Goal: Task Accomplishment & Management: Complete application form

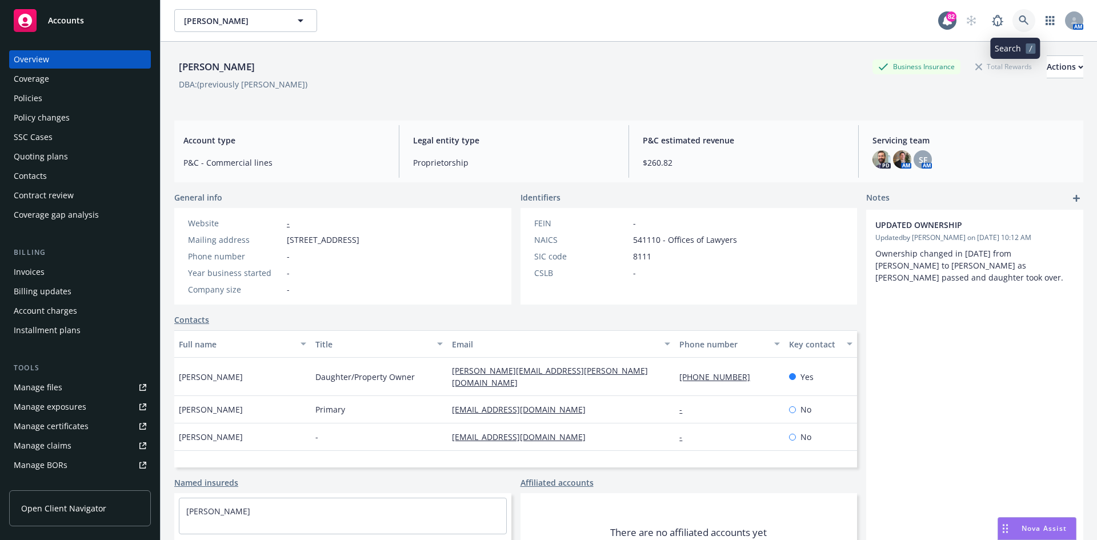
click at [1018, 18] on icon at bounding box center [1023, 20] width 10 height 10
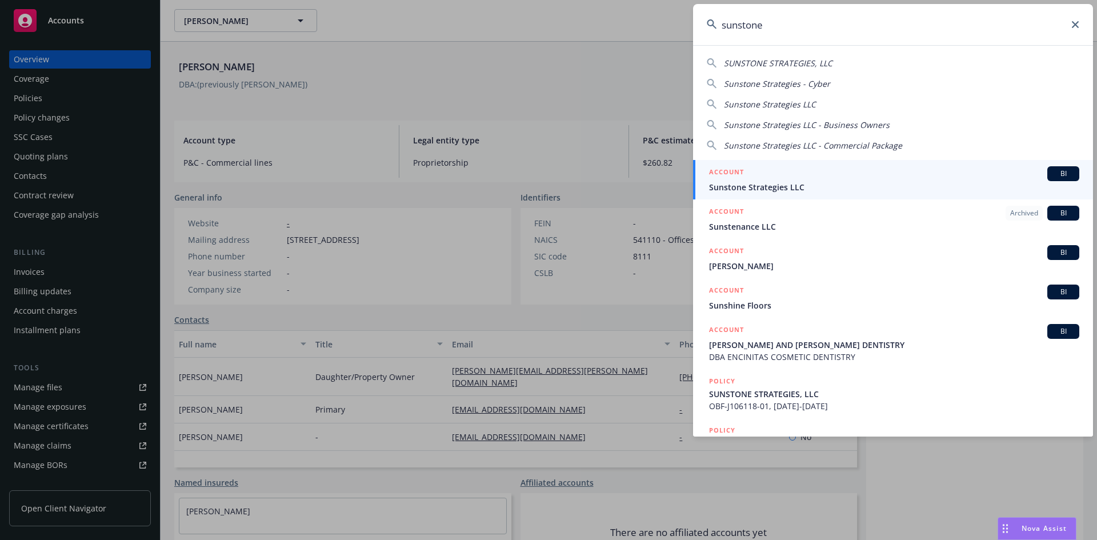
type input "sunstone"
click at [736, 172] on h5 "ACCOUNT" at bounding box center [726, 173] width 35 height 14
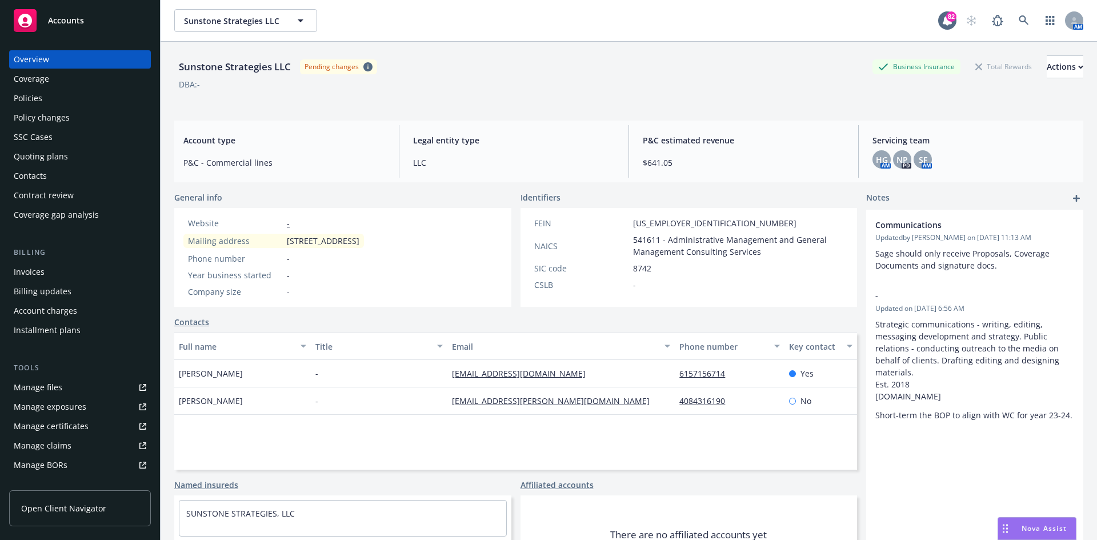
click at [51, 103] on div "Policies" at bounding box center [80, 98] width 132 height 18
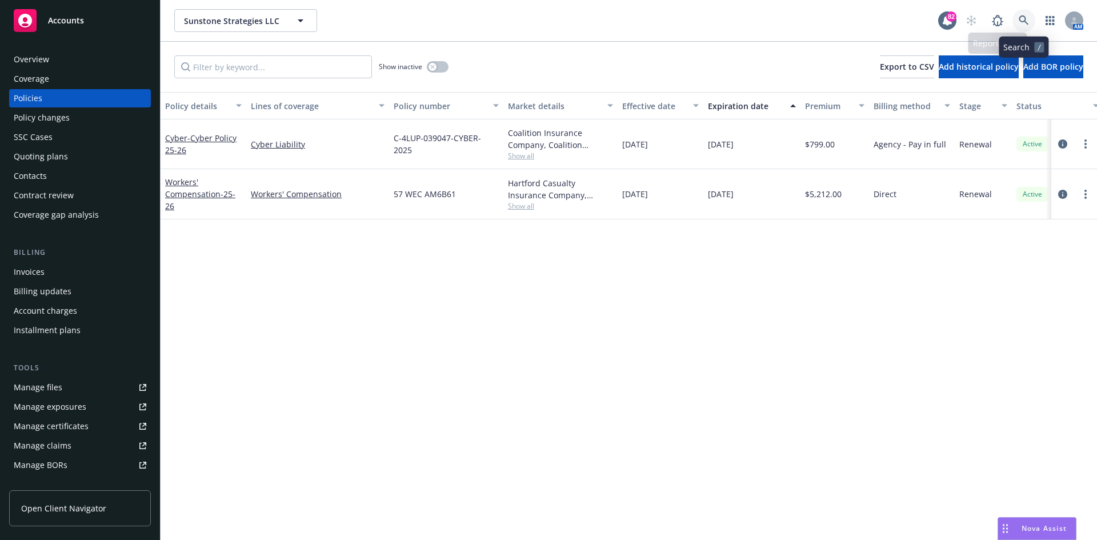
click at [1021, 19] on icon at bounding box center [1023, 20] width 10 height 10
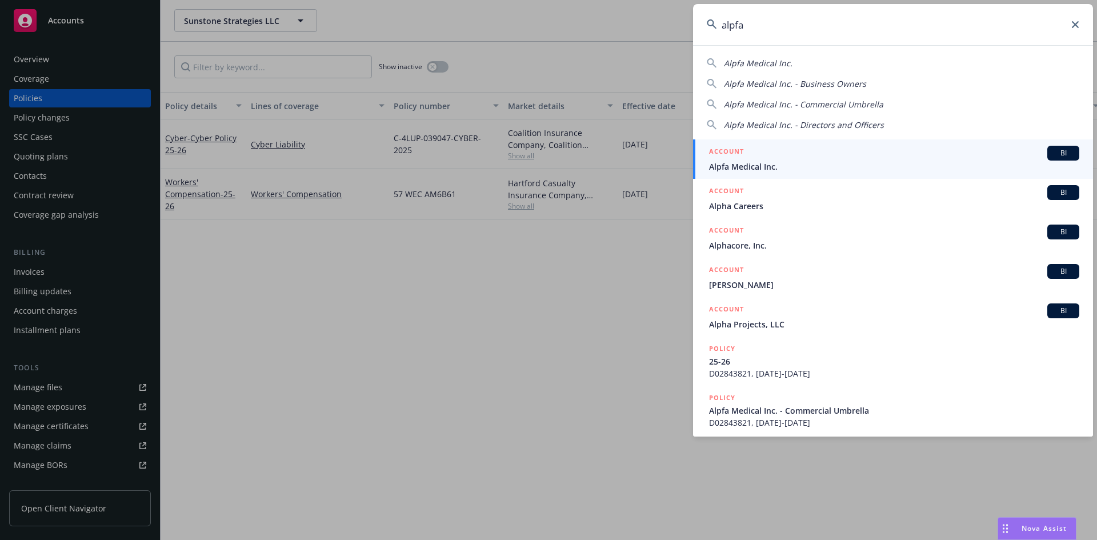
type input "alpfa"
click at [736, 148] on h5 "ACCOUNT" at bounding box center [726, 153] width 35 height 14
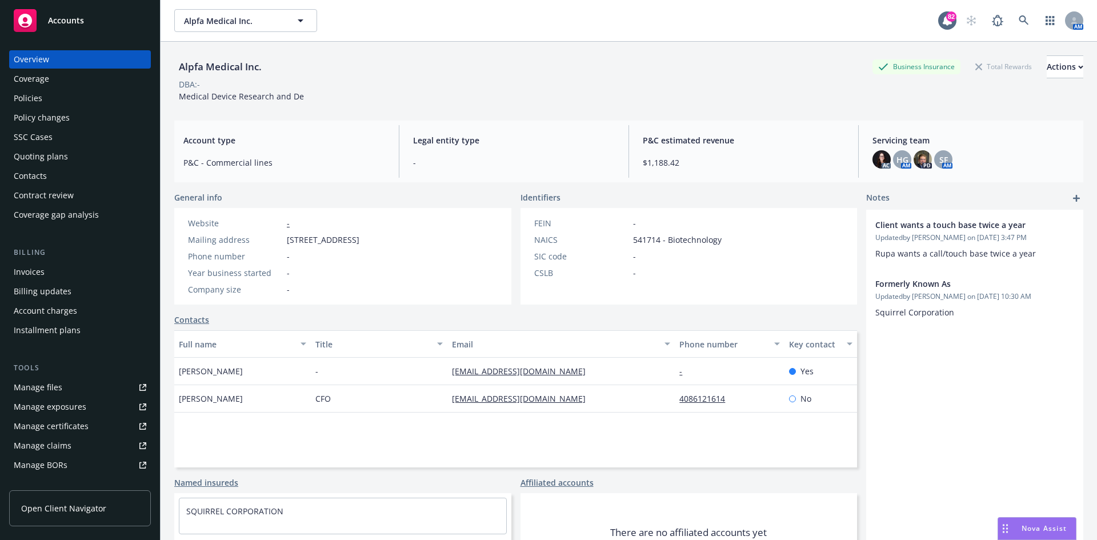
click at [66, 99] on div "Policies" at bounding box center [80, 98] width 132 height 18
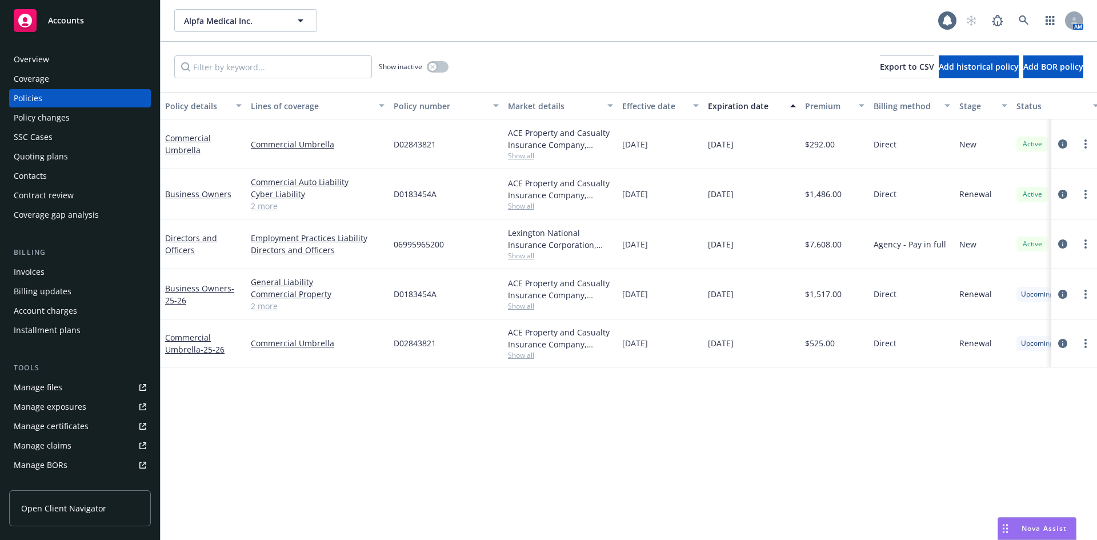
click at [59, 60] on div "Overview" at bounding box center [80, 59] width 132 height 18
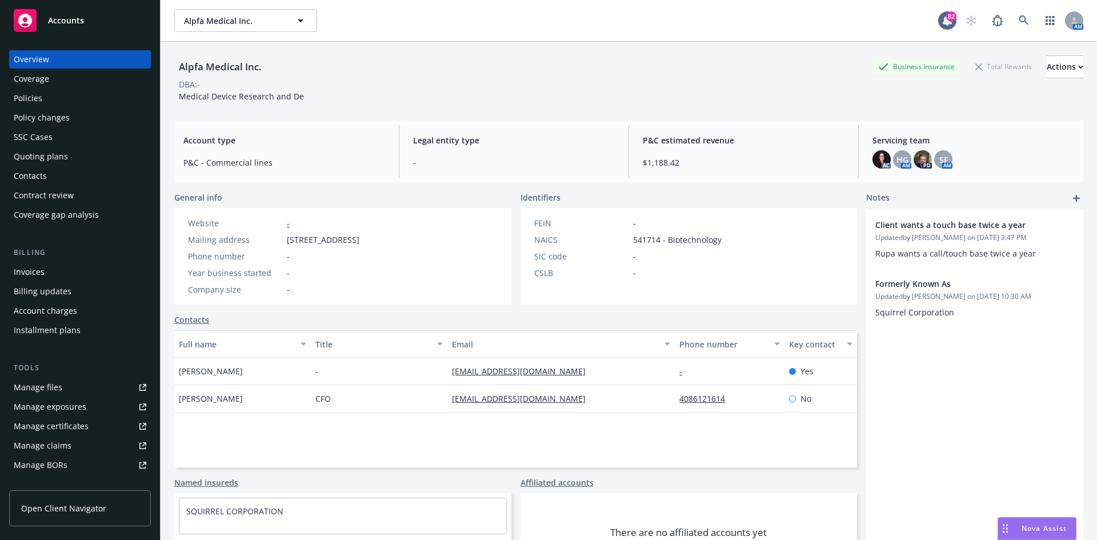
click at [41, 102] on div "Policies" at bounding box center [28, 98] width 29 height 18
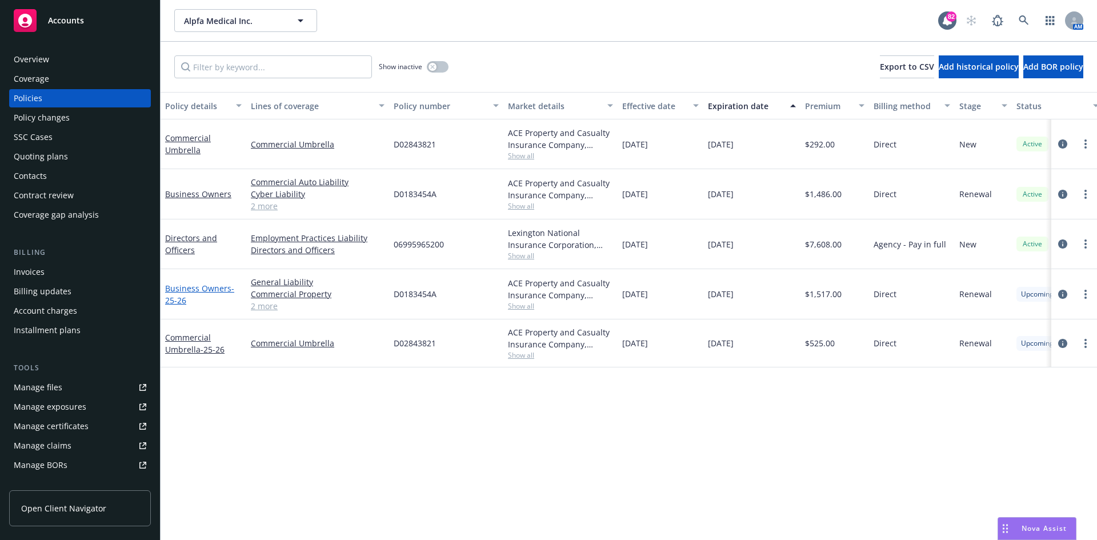
click at [187, 285] on link "Business Owners - 25-26" at bounding box center [199, 294] width 69 height 23
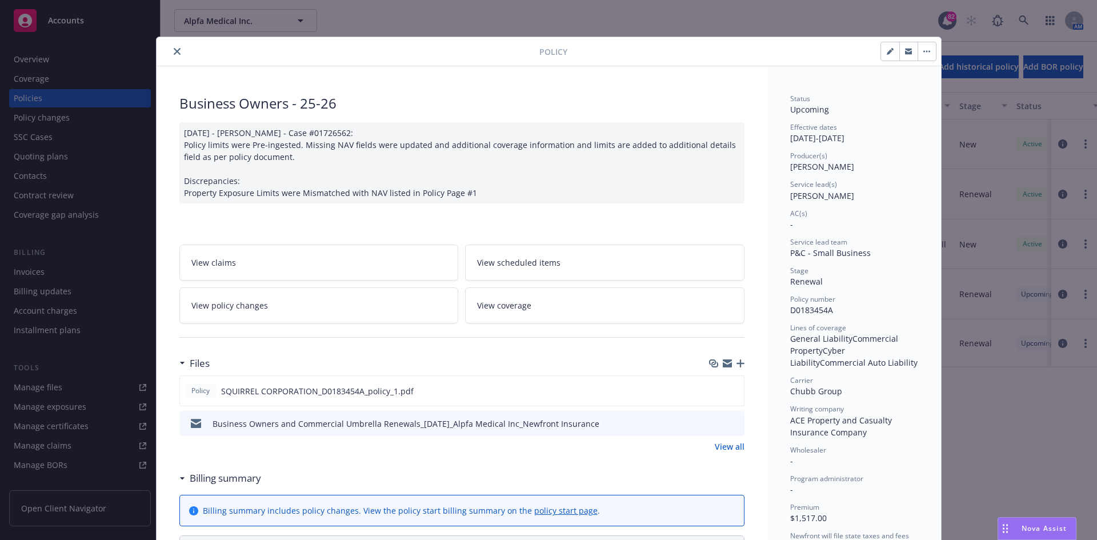
click at [166, 46] on div at bounding box center [350, 52] width 378 height 14
click at [175, 50] on icon "close" at bounding box center [177, 51] width 7 height 7
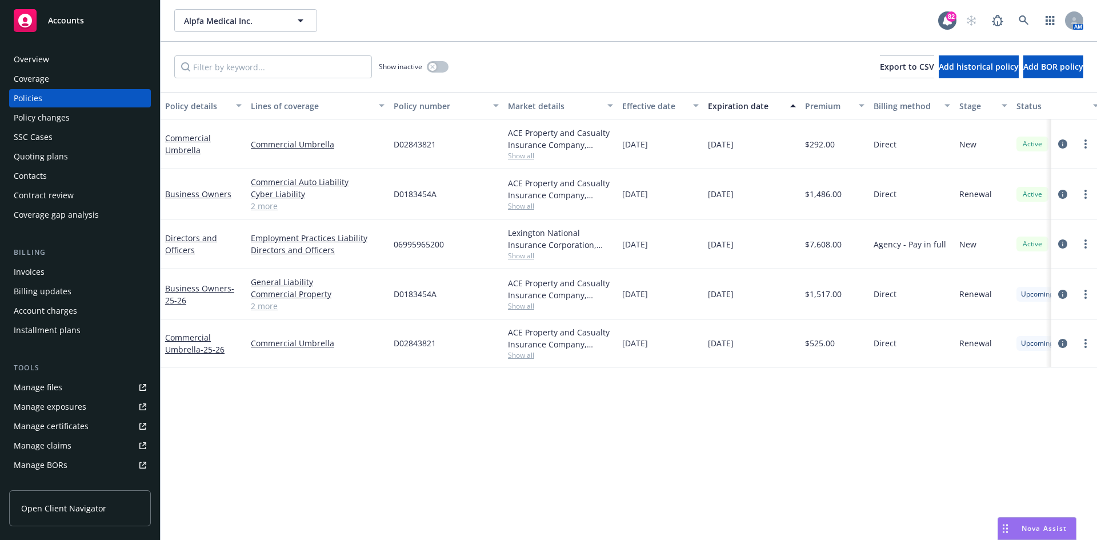
click at [192, 282] on div "Business Owners - 25-26" at bounding box center [203, 294] width 77 height 24
click at [192, 289] on link "Business Owners - 25-26" at bounding box center [199, 294] width 69 height 23
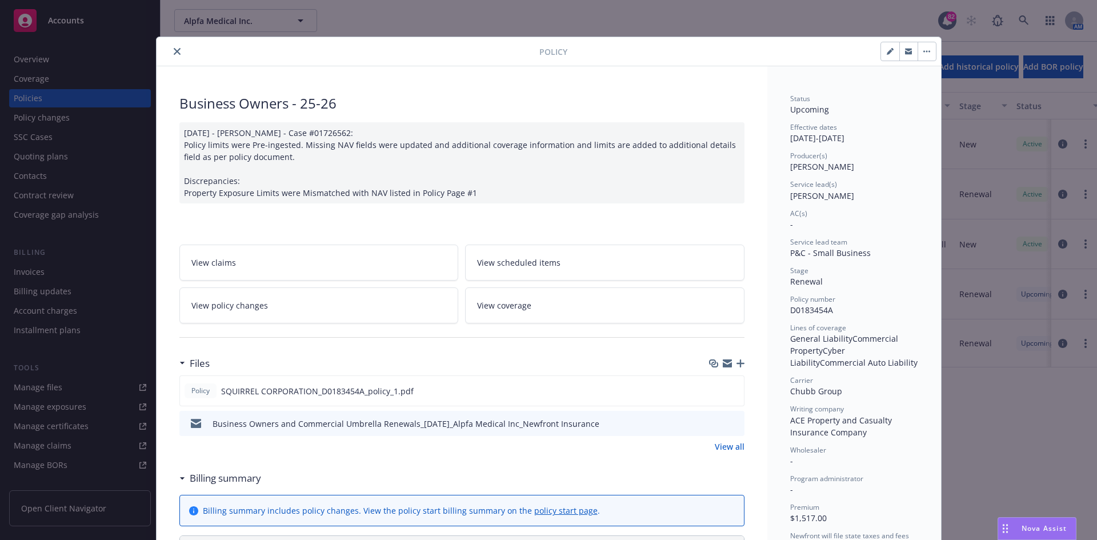
click at [171, 42] on div "Policy" at bounding box center [548, 51] width 784 height 29
click at [175, 47] on button "close" at bounding box center [177, 52] width 14 height 14
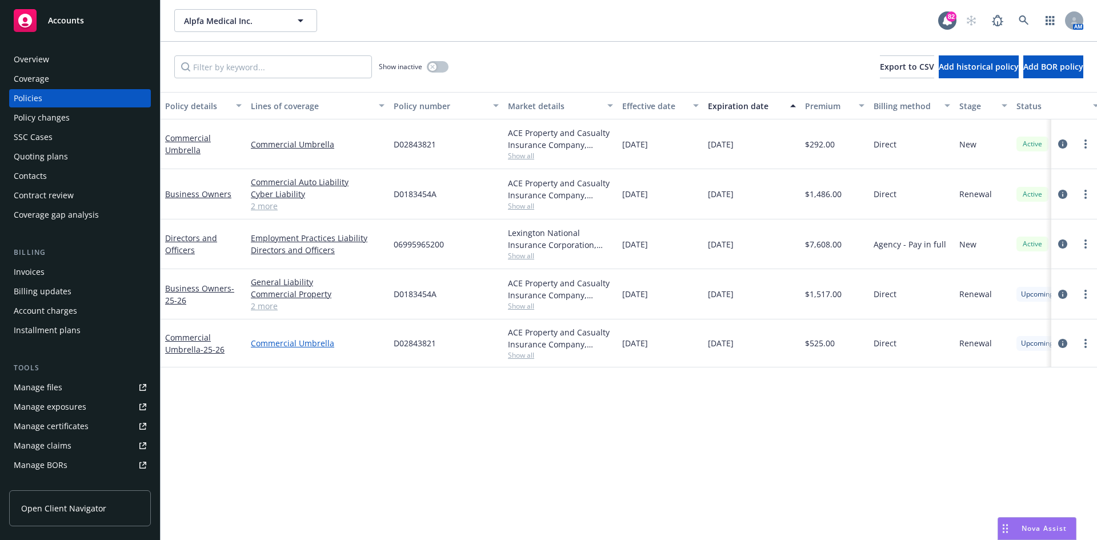
click at [288, 344] on link "Commercial Umbrella" at bounding box center [318, 343] width 134 height 12
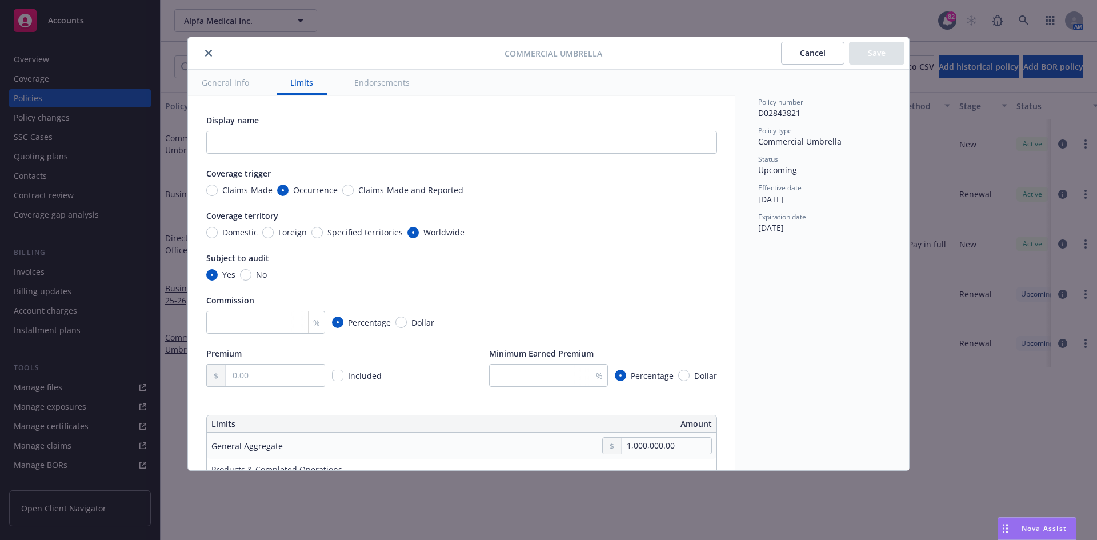
click at [787, 51] on button "Cancel" at bounding box center [812, 53] width 63 height 23
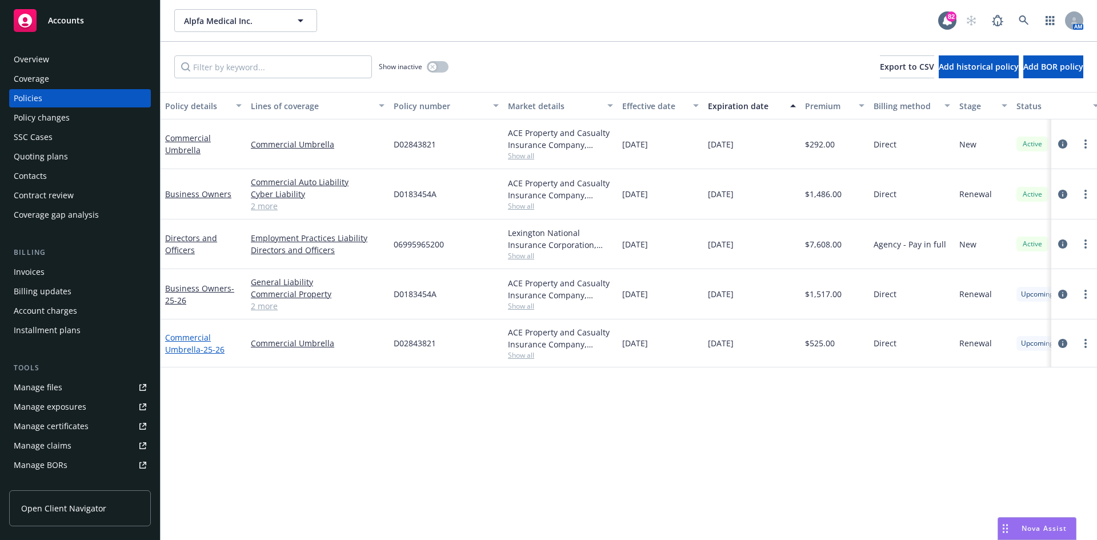
click at [188, 336] on link "Commercial Umbrella - 25-26" at bounding box center [194, 343] width 59 height 23
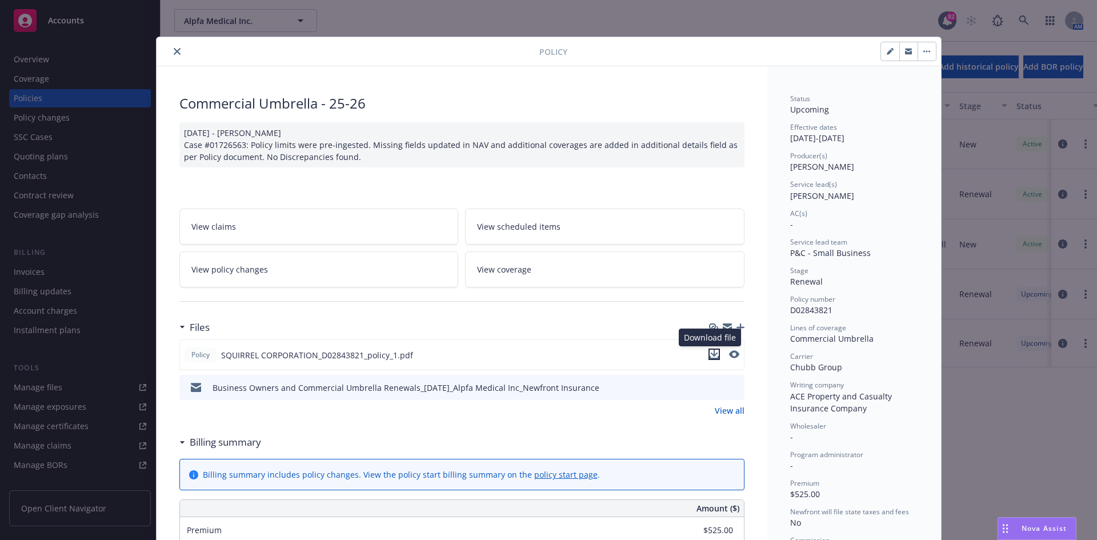
click at [709, 352] on icon "download file" at bounding box center [713, 354] width 9 height 9
click at [174, 49] on icon "close" at bounding box center [177, 51] width 7 height 7
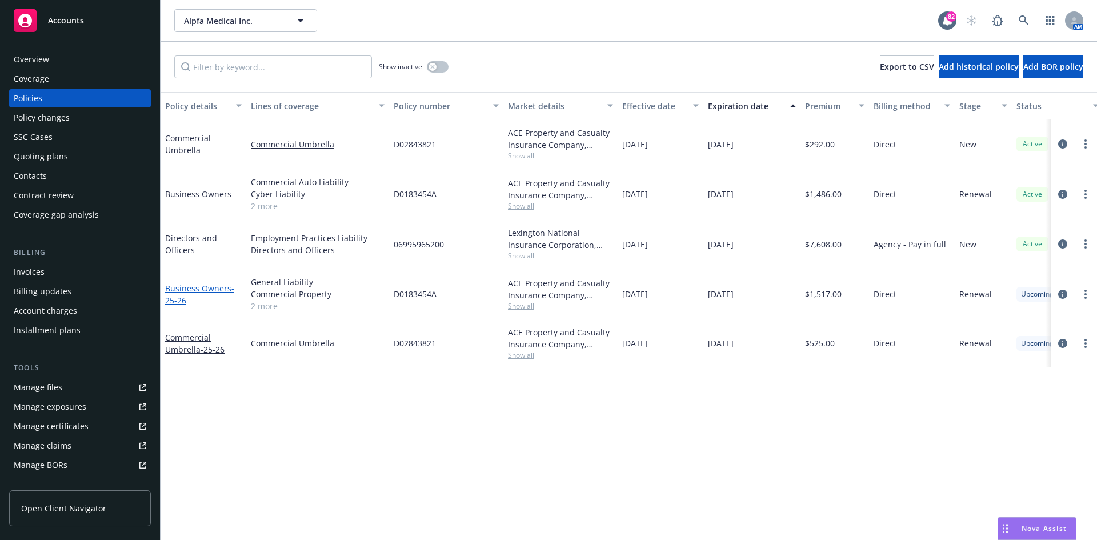
click at [218, 284] on link "Business Owners - 25-26" at bounding box center [199, 294] width 69 height 23
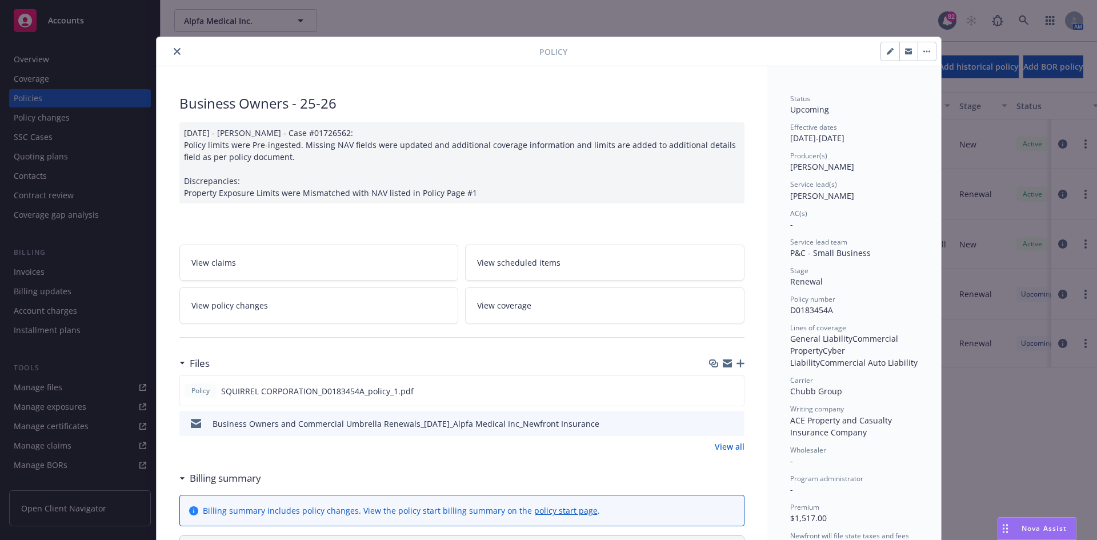
scroll to position [34, 0]
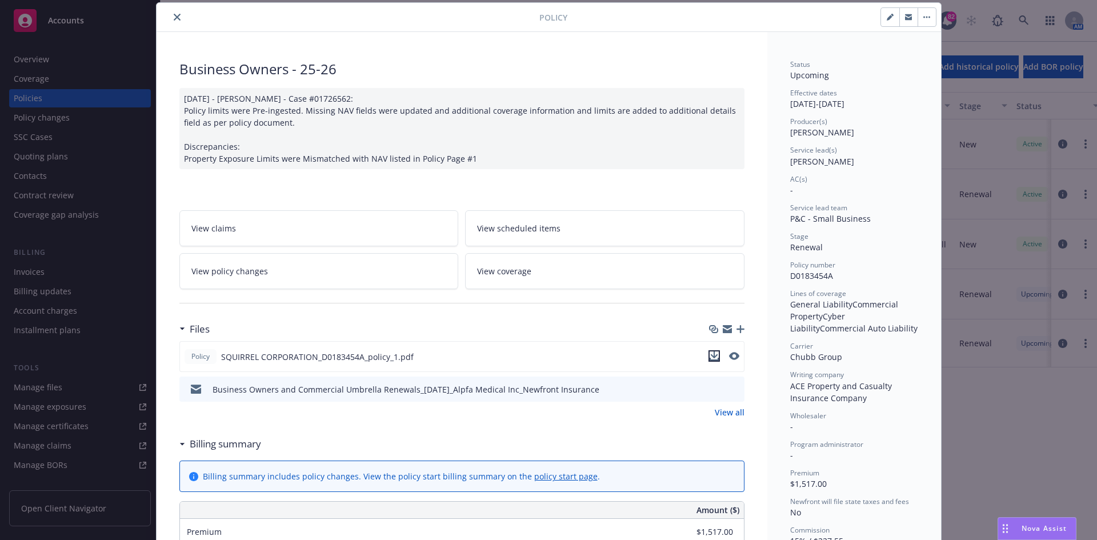
click at [709, 352] on icon "download file" at bounding box center [713, 355] width 9 height 9
click at [170, 11] on button "close" at bounding box center [177, 17] width 14 height 14
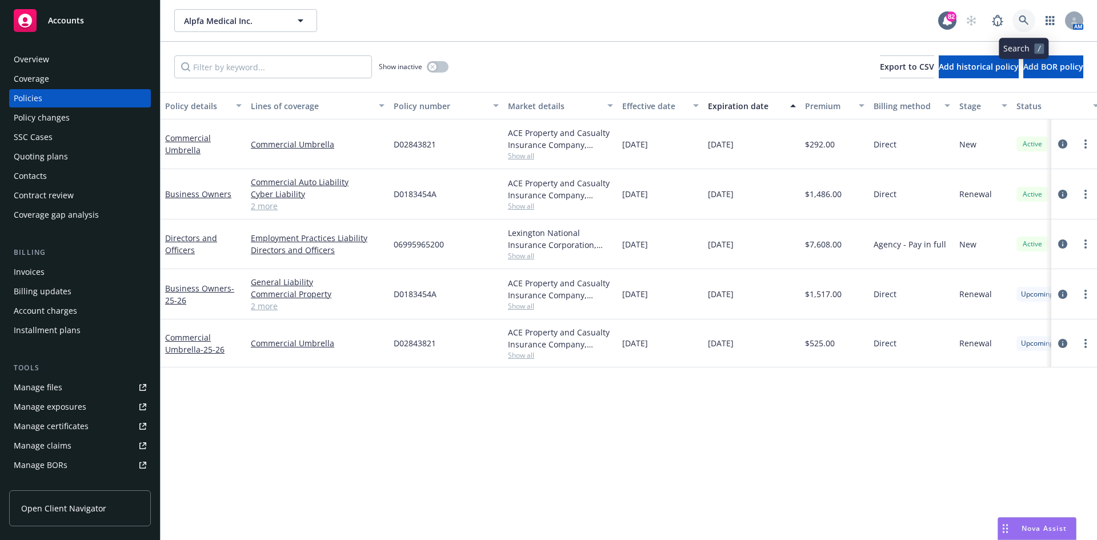
click at [1019, 17] on icon at bounding box center [1023, 20] width 10 height 10
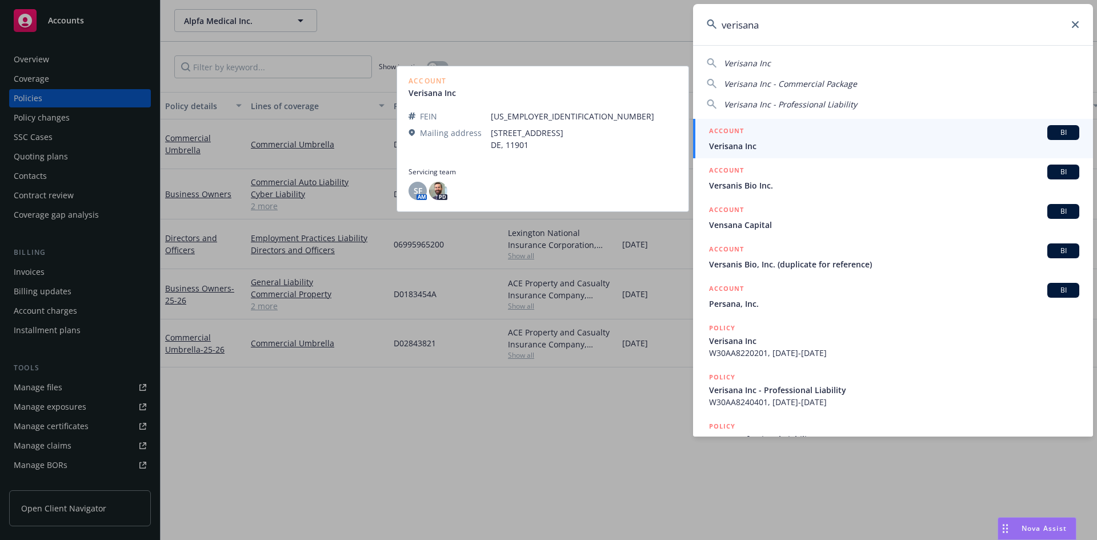
type input "verisana"
click at [732, 132] on h5 "ACCOUNT" at bounding box center [726, 132] width 35 height 14
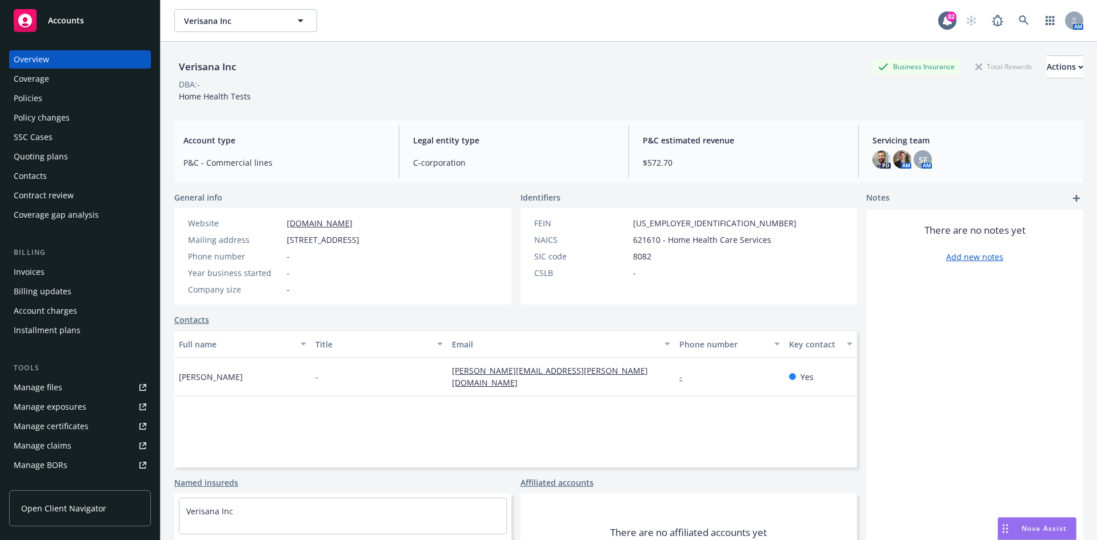
click at [59, 175] on div "Contacts" at bounding box center [80, 176] width 132 height 18
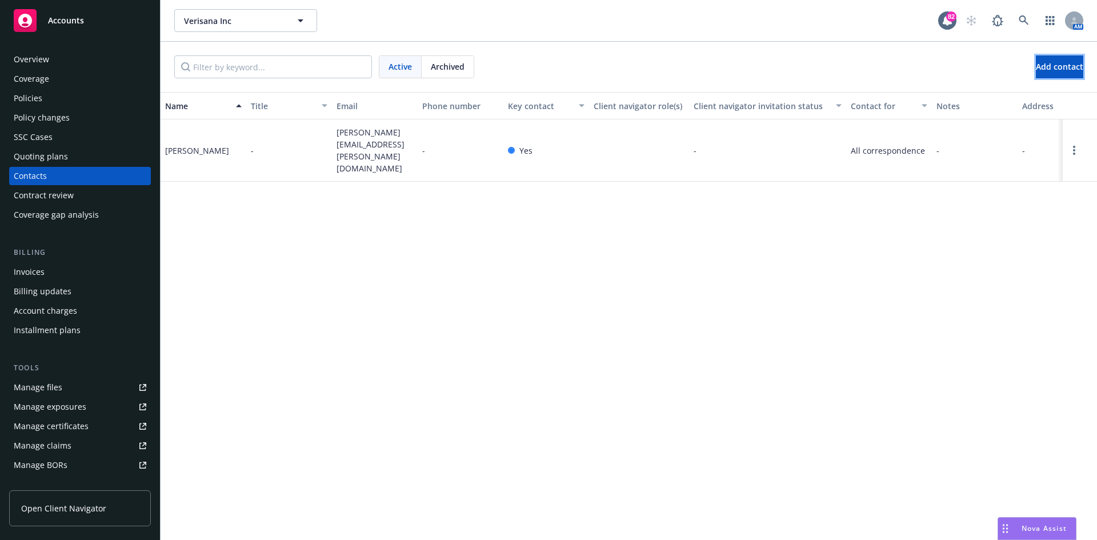
click at [1042, 70] on span "Add contact" at bounding box center [1058, 66] width 47 height 11
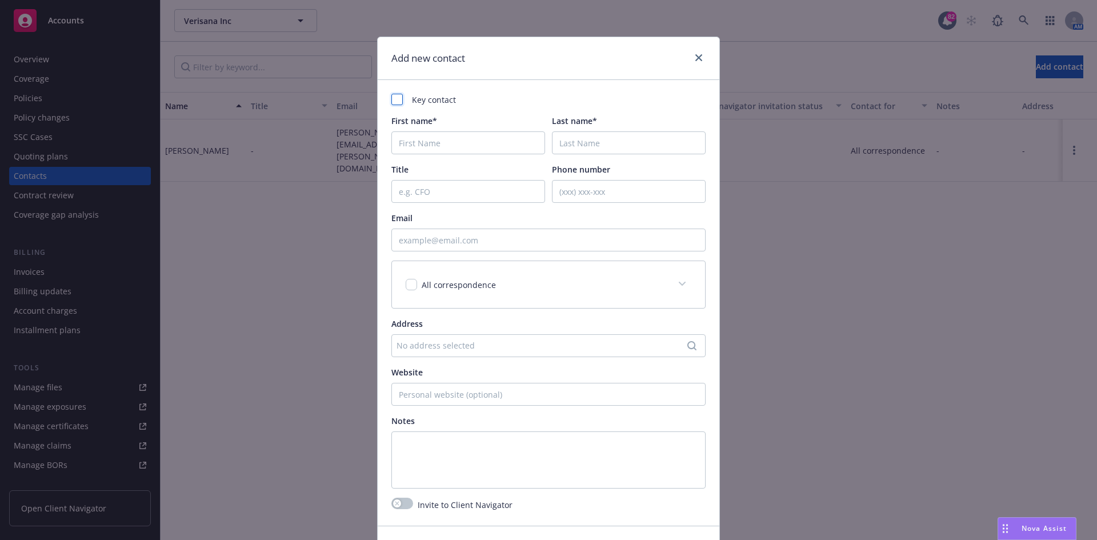
click at [393, 101] on div at bounding box center [396, 99] width 11 height 11
checkbox input "true"
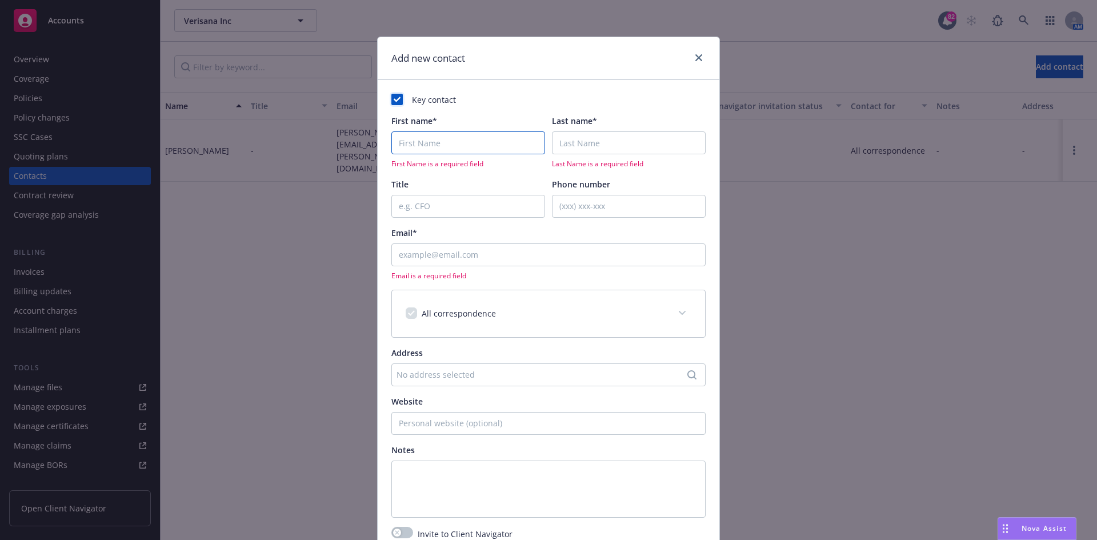
click at [434, 151] on input "First name*" at bounding box center [468, 142] width 154 height 23
type input "Nicholas"
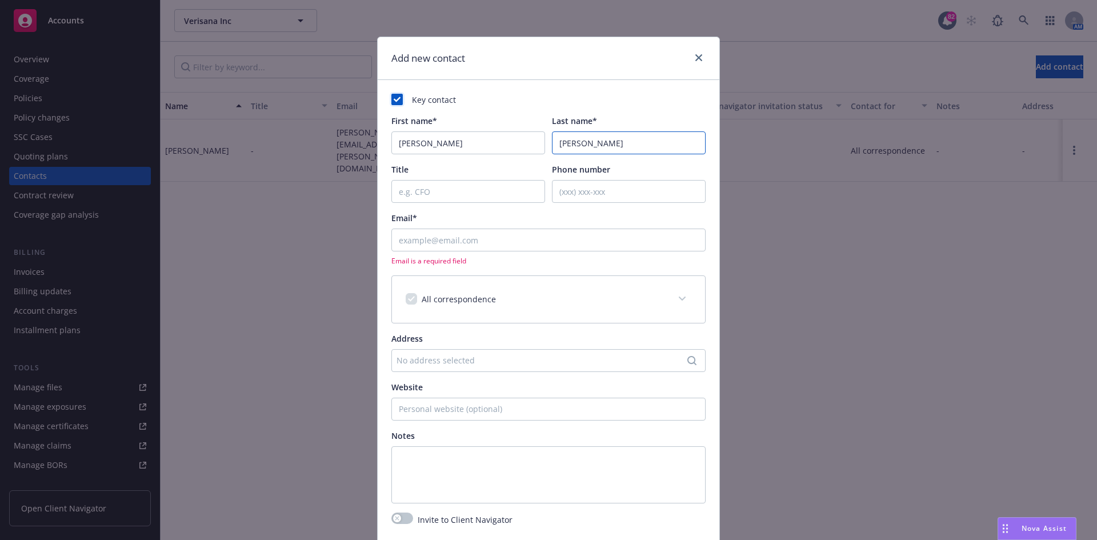
type input "Molnar"
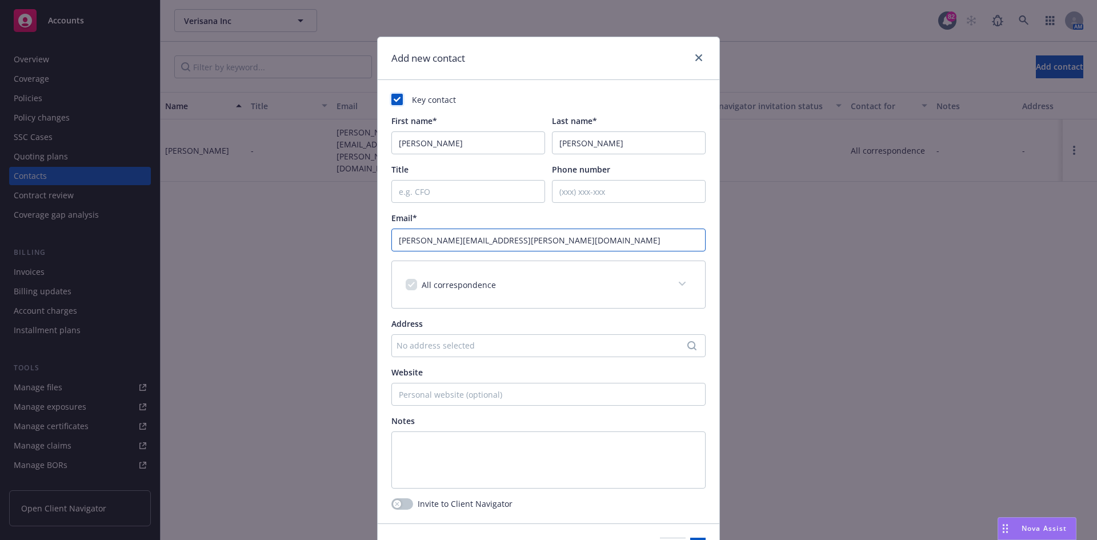
type input "nicholas.molnar@verisana.com"
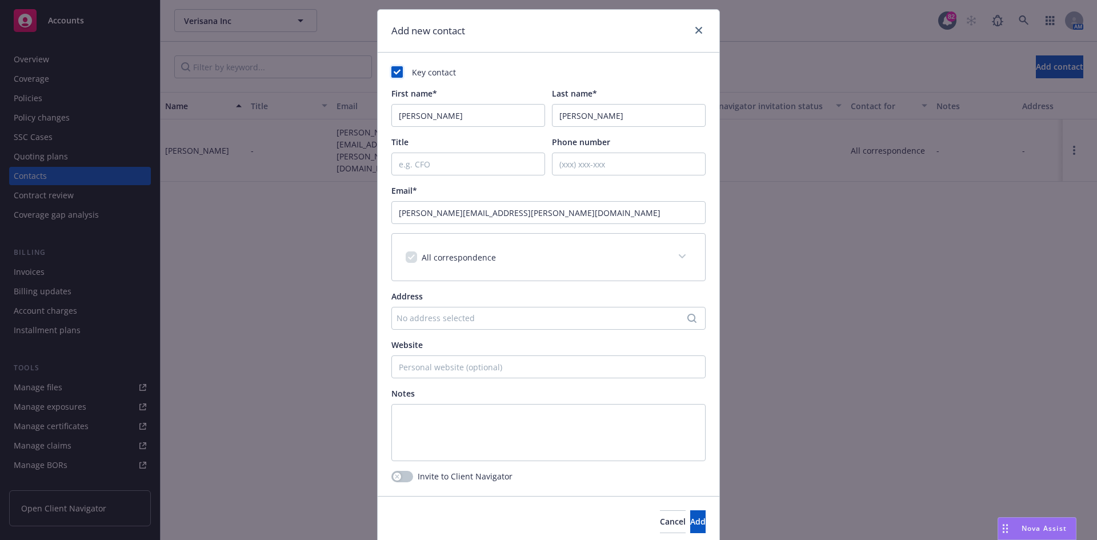
scroll to position [71, 0]
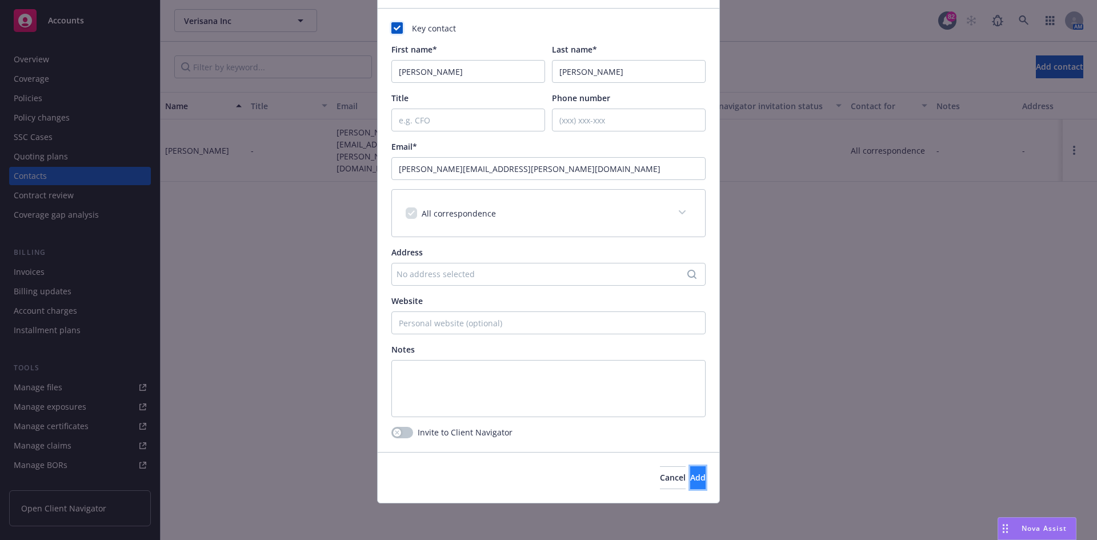
click at [690, 471] on button "Add" at bounding box center [697, 477] width 15 height 23
